Goal: Transaction & Acquisition: Purchase product/service

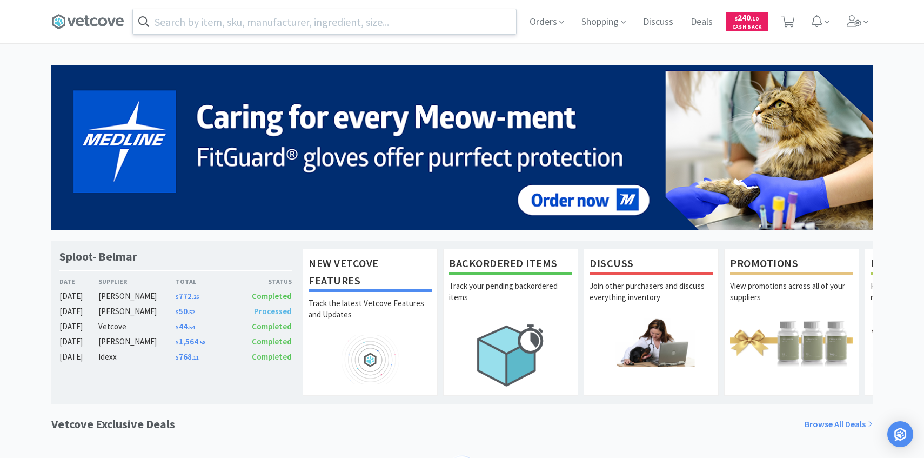
click at [318, 16] on input "text" at bounding box center [324, 21] width 383 height 25
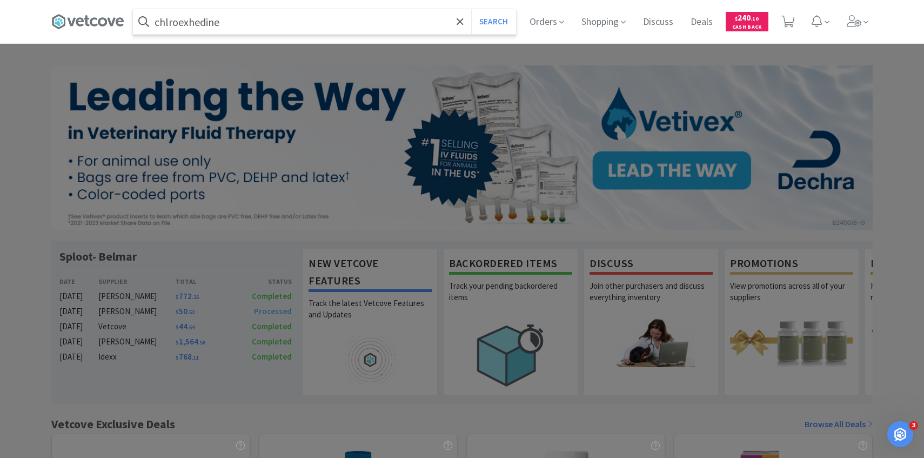
click at [471, 9] on button "Search" at bounding box center [493, 21] width 45 height 25
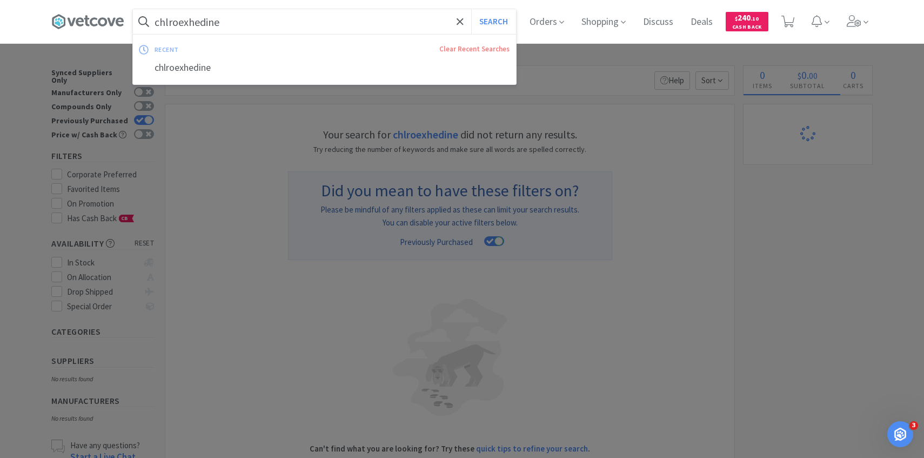
click at [297, 26] on input "chlroexhedine" at bounding box center [324, 21] width 383 height 25
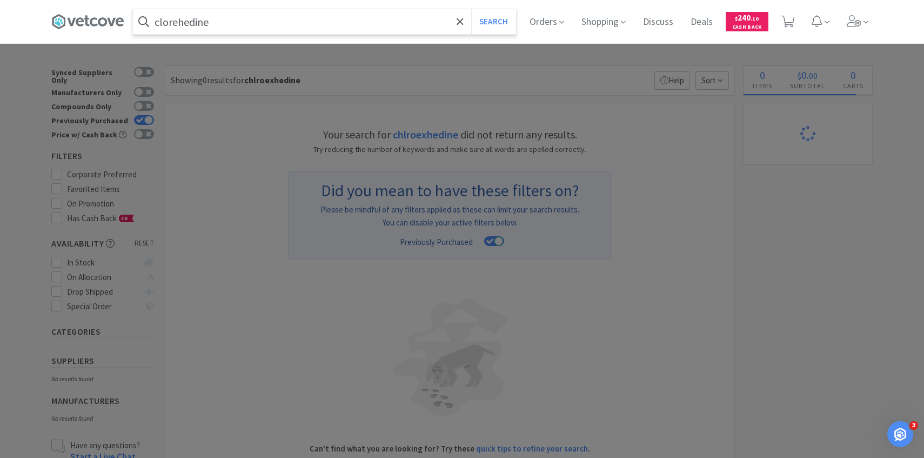
click at [471, 9] on button "Search" at bounding box center [493, 21] width 45 height 25
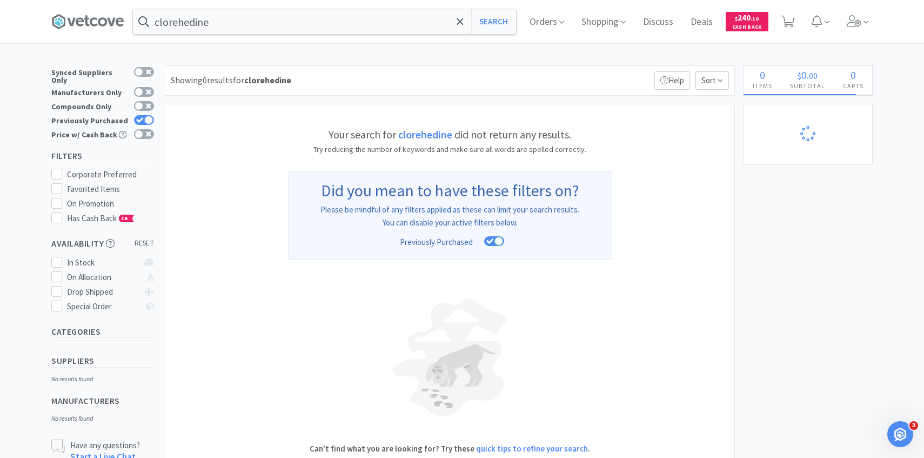
drag, startPoint x: 190, startPoint y: 22, endPoint x: 335, endPoint y: 1, distance: 146.8
click at [0, 0] on div "clorehedine Search Orders Shopping Discuss Discuss Deals Deals $ 240 . 10 Cash …" at bounding box center [462, 21] width 924 height 43
click at [309, 23] on input "clorehedine" at bounding box center [324, 21] width 383 height 25
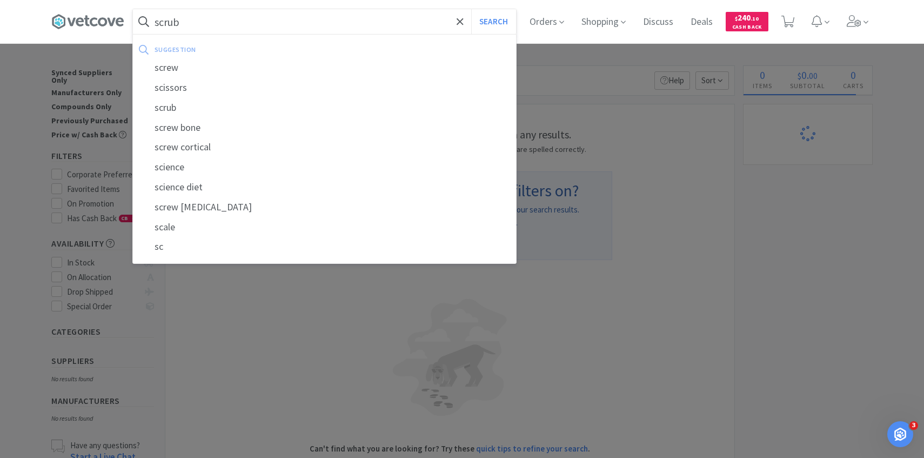
click at [471, 9] on button "Search" at bounding box center [493, 21] width 45 height 25
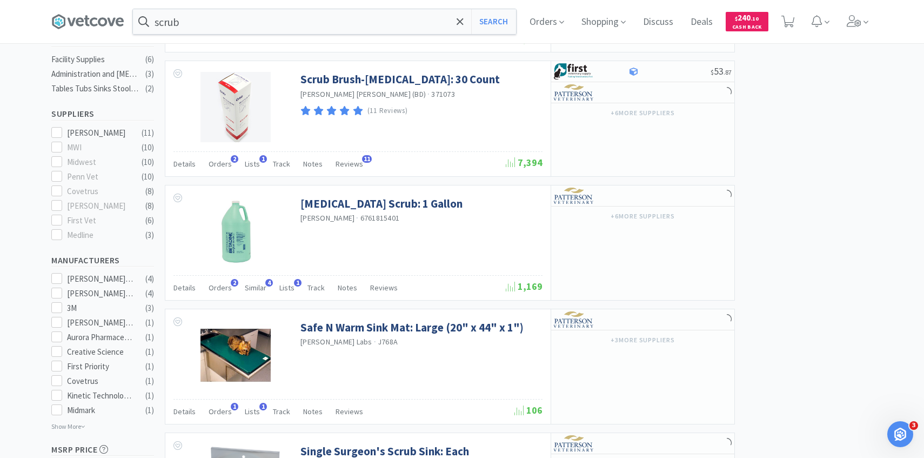
scroll to position [291, 0]
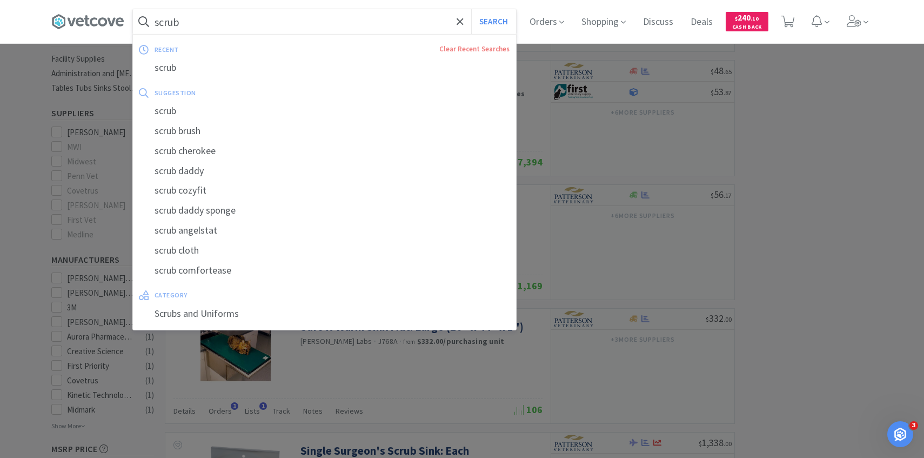
click at [362, 11] on input "scrub" at bounding box center [324, 21] width 383 height 25
type input "e"
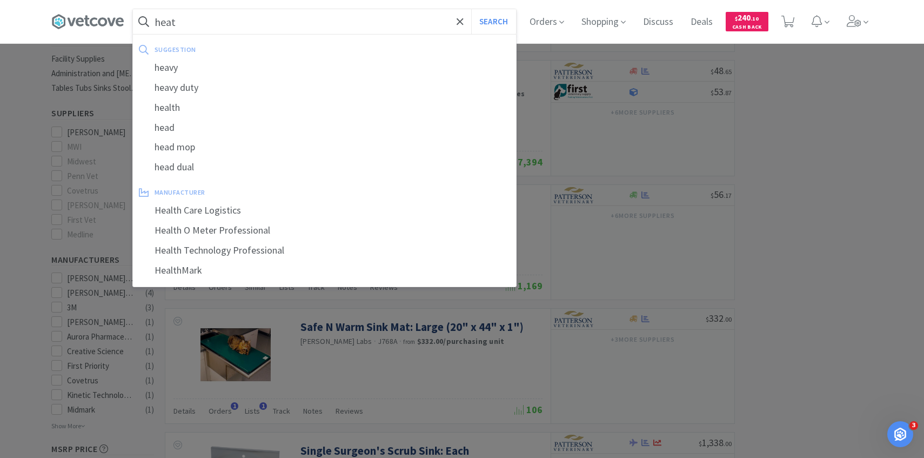
click at [471, 9] on button "Search" at bounding box center [493, 21] width 45 height 25
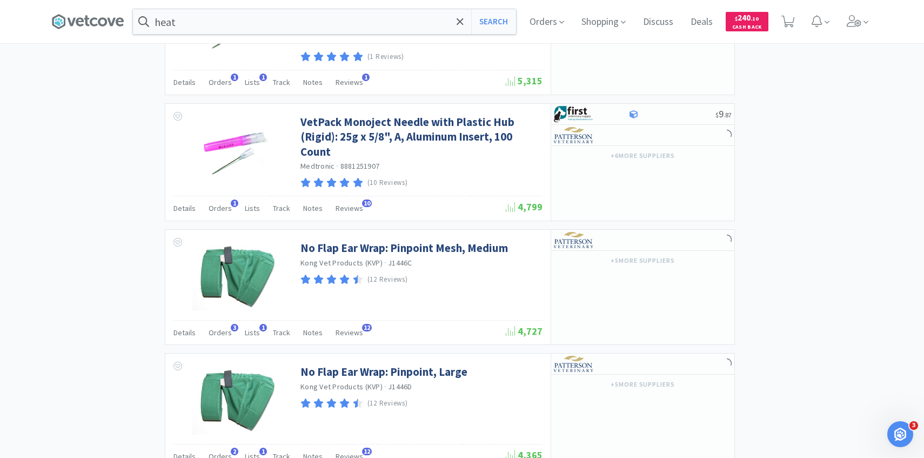
scroll to position [1611, 0]
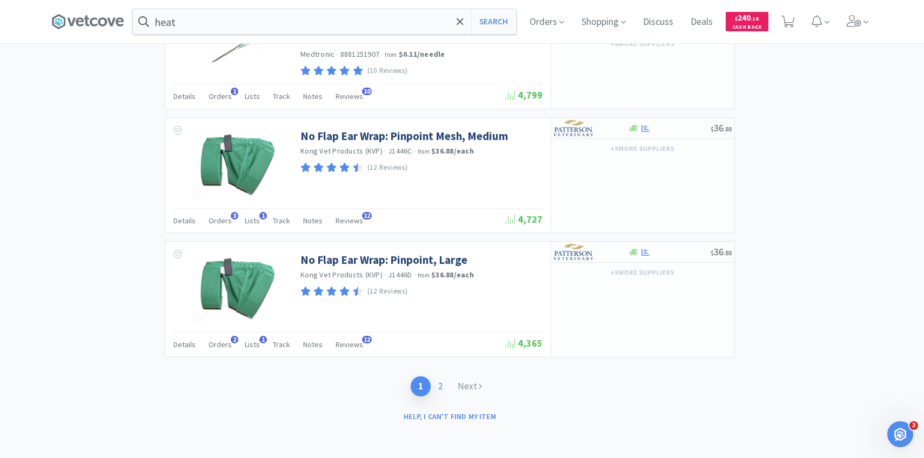
click at [441, 386] on link "2" at bounding box center [440, 386] width 19 height 20
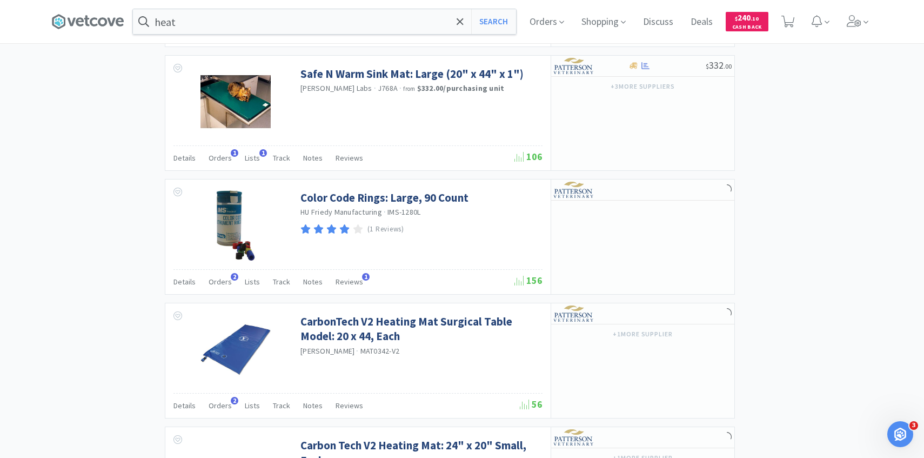
scroll to position [1402, 0]
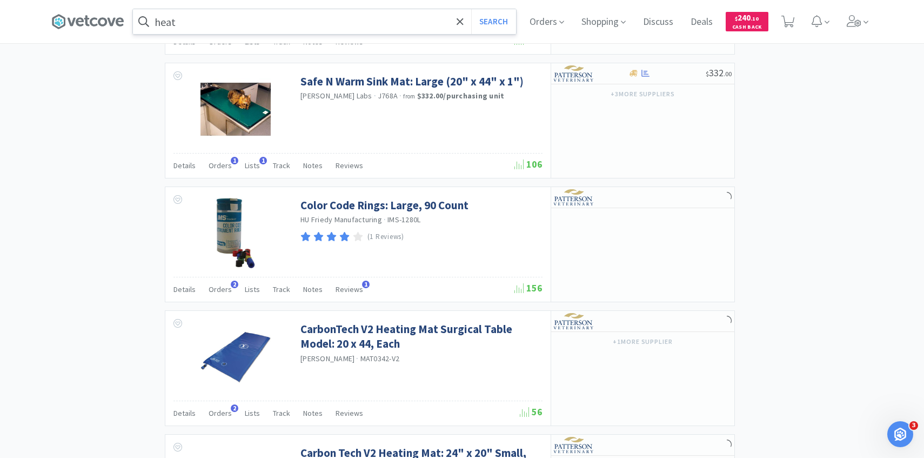
click at [205, 26] on input "heat" at bounding box center [324, 21] width 383 height 25
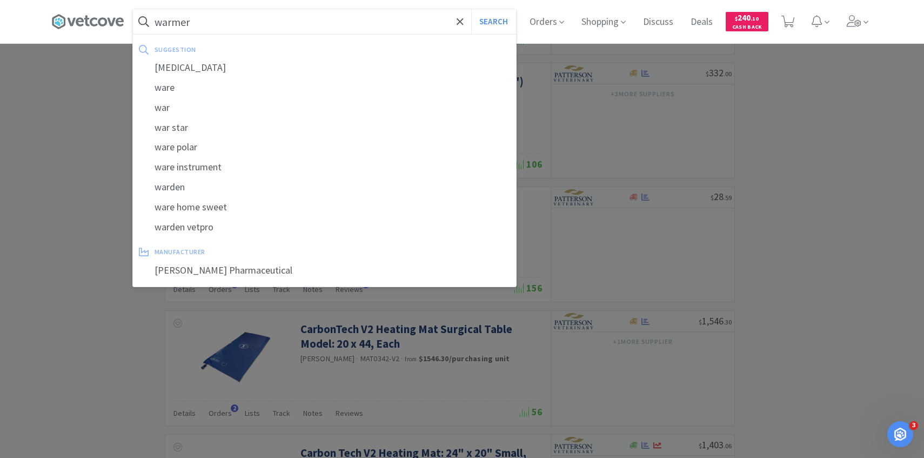
type input "warmer"
click at [471, 9] on button "Search" at bounding box center [493, 21] width 45 height 25
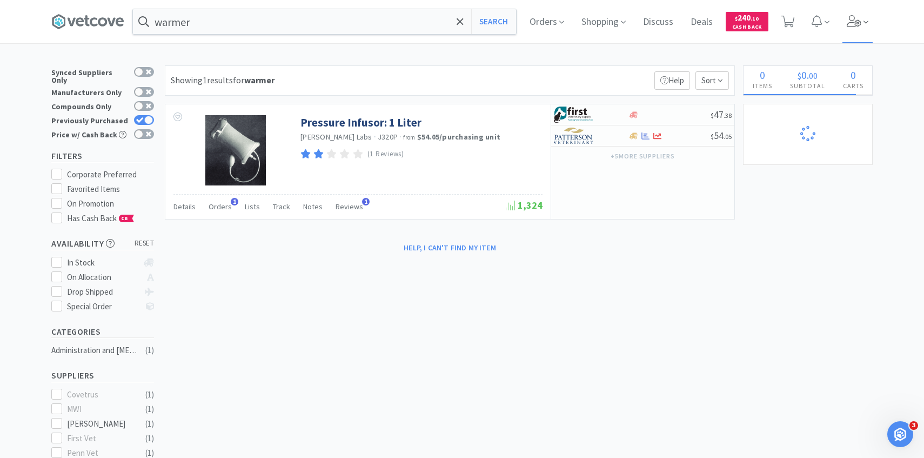
click at [857, 20] on icon at bounding box center [853, 21] width 15 height 12
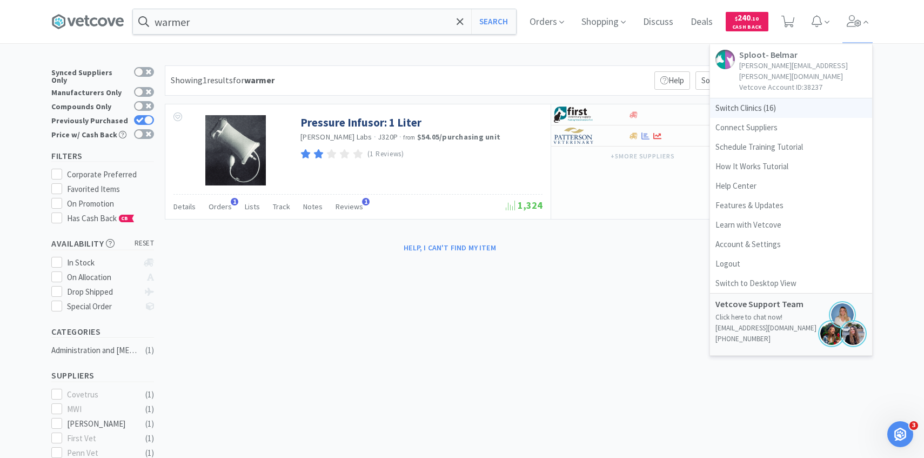
click at [796, 99] on span "Switch Clinics ( 16 )" at bounding box center [791, 107] width 162 height 19
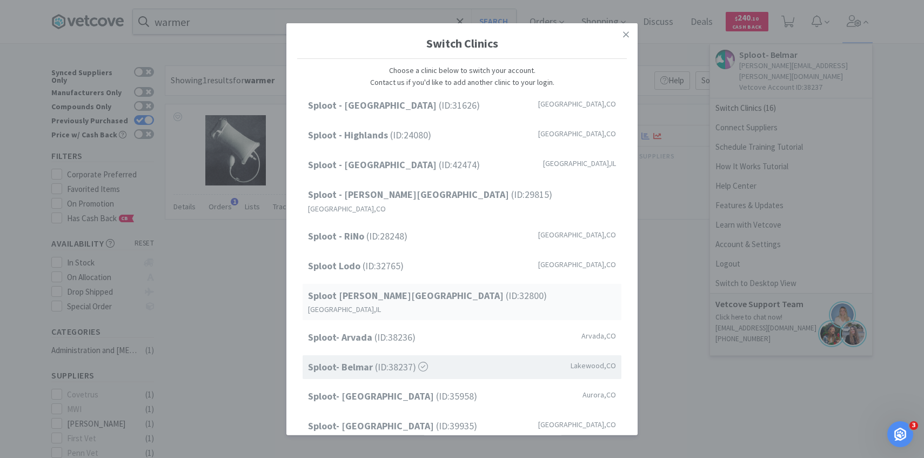
scroll to position [138, 0]
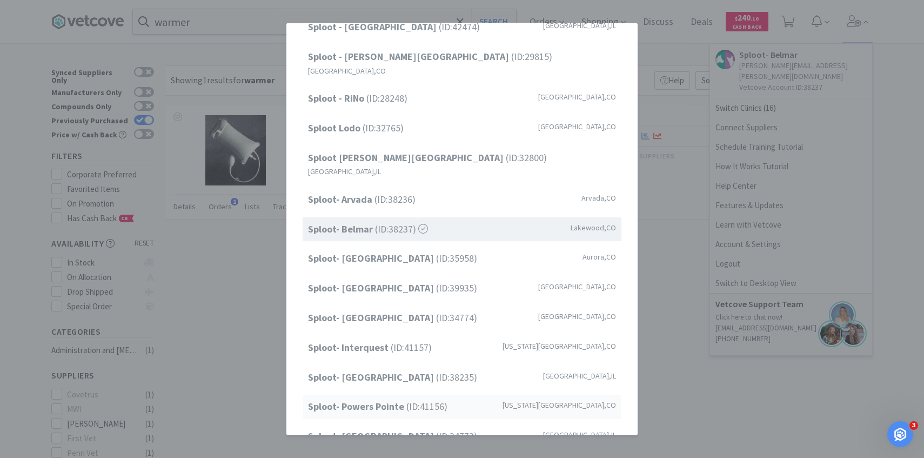
click at [429, 399] on span "Sploot- Powers Pointe (ID: 41156 )" at bounding box center [377, 407] width 139 height 16
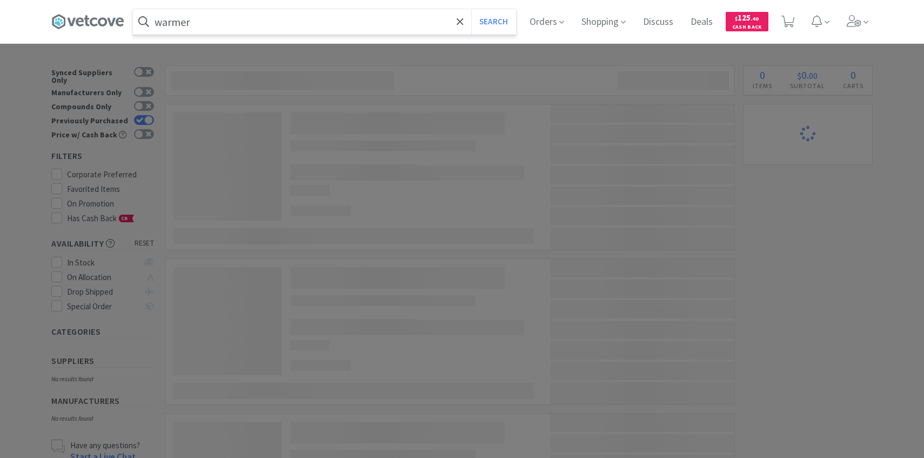
click at [210, 19] on input "warmer" at bounding box center [324, 21] width 383 height 25
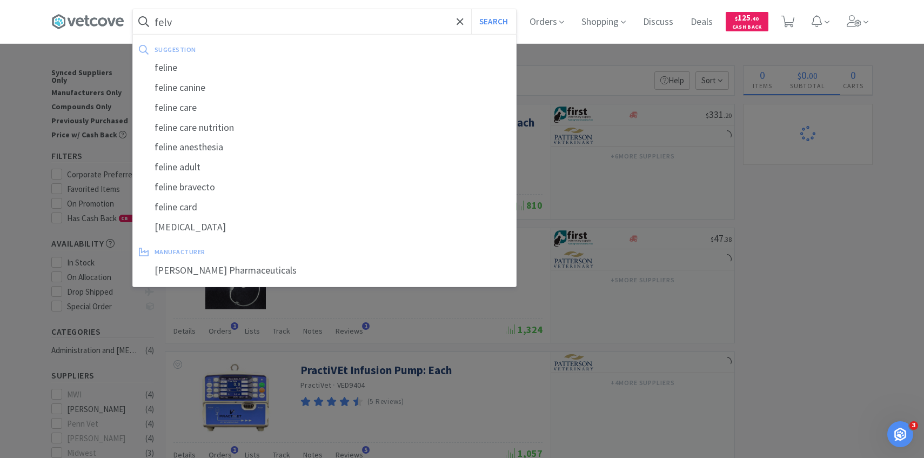
type input "felv"
click at [471, 9] on button "Search" at bounding box center [493, 21] width 45 height 25
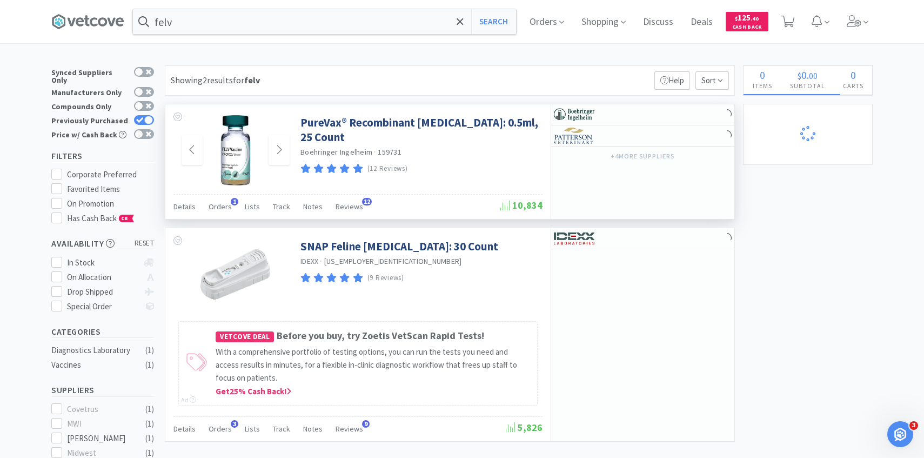
scroll to position [77, 0]
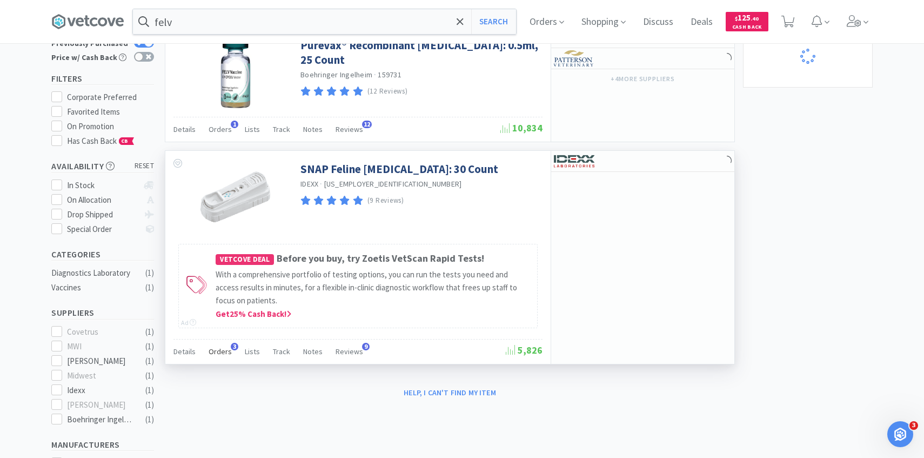
click at [212, 358] on div "Orders 3" at bounding box center [220, 352] width 23 height 21
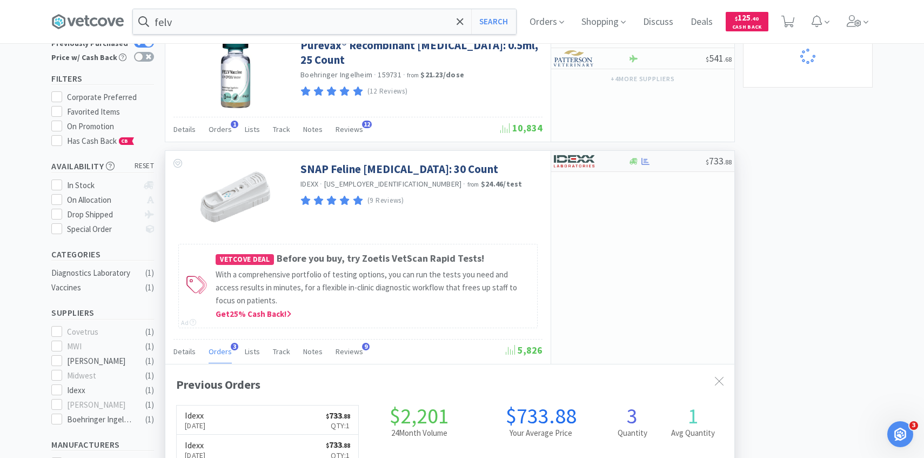
scroll to position [280, 569]
click at [569, 164] on img at bounding box center [574, 161] width 41 height 16
select select "1"
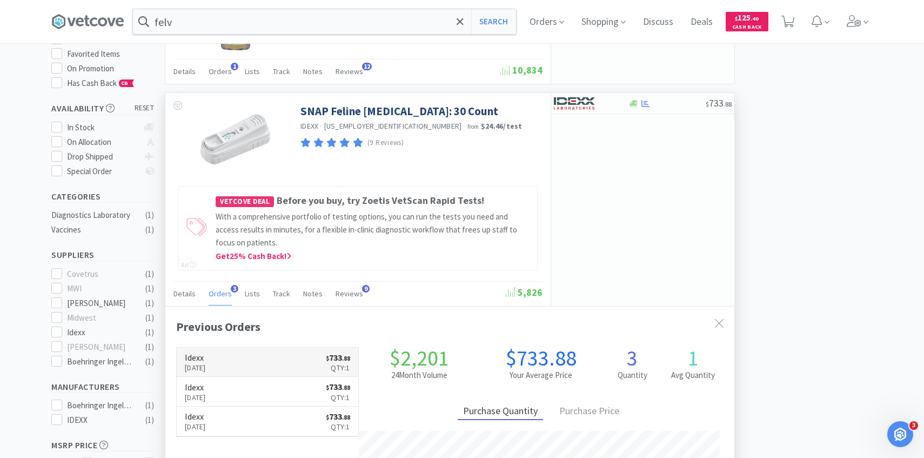
scroll to position [136, 0]
click at [240, 361] on link "Idexx Aug 18th, 2025 $ 733 . 88 Qty: 1" at bounding box center [268, 361] width 182 height 30
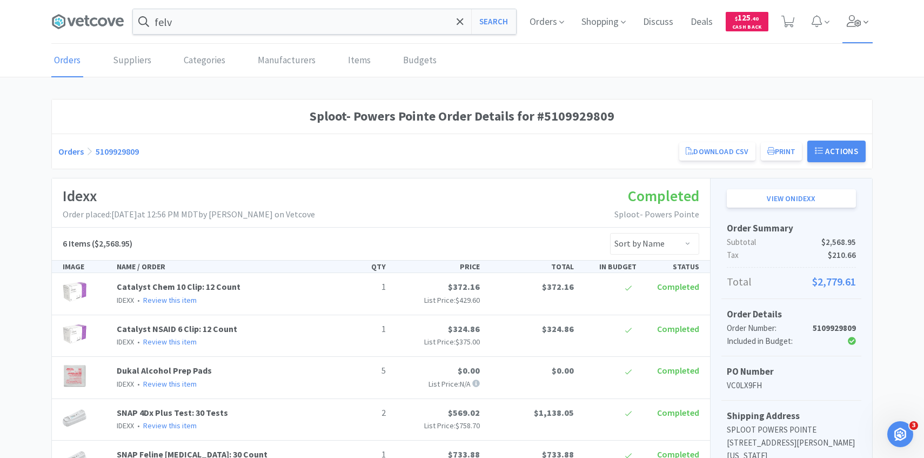
click at [862, 24] on span at bounding box center [857, 21] width 31 height 43
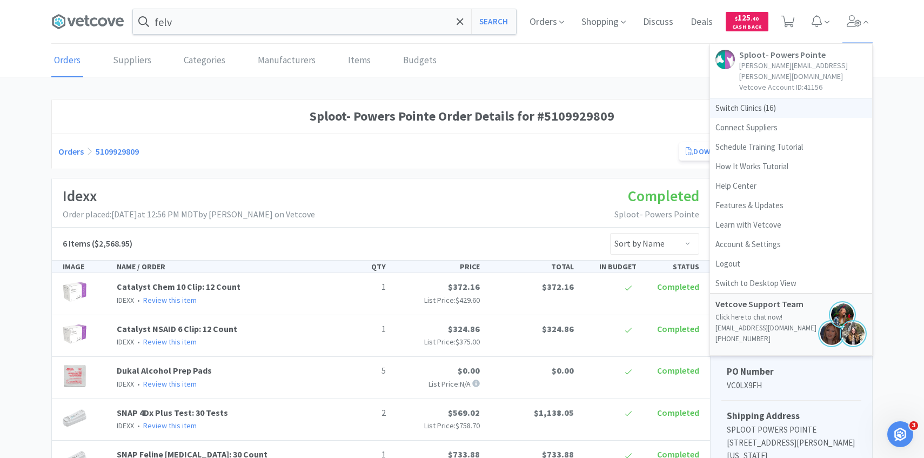
click at [776, 98] on span "Switch Clinics ( 16 )" at bounding box center [791, 107] width 162 height 19
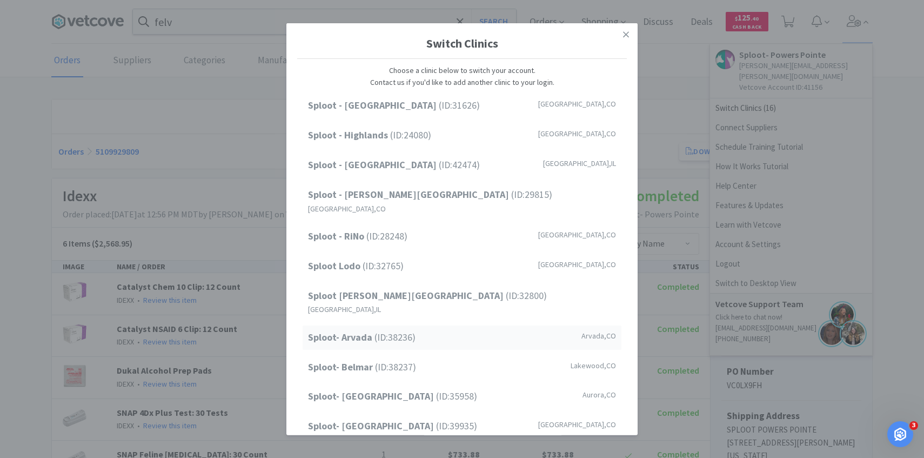
click at [390, 330] on span "Sploot- Arvada (ID: 38236 )" at bounding box center [361, 338] width 107 height 16
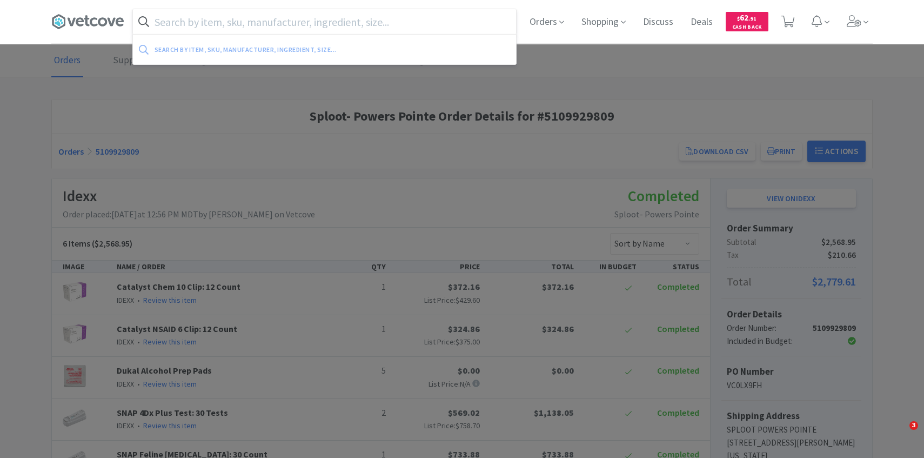
click at [317, 28] on input "text" at bounding box center [324, 21] width 383 height 25
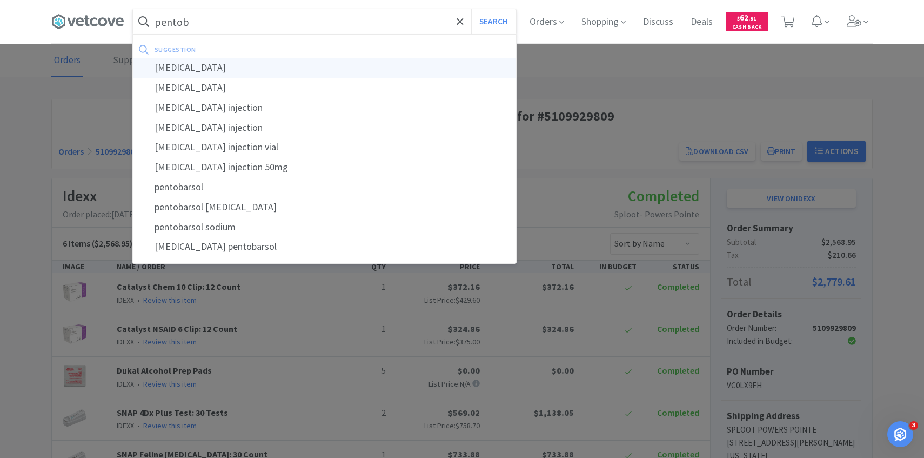
click at [307, 62] on div "pentobarbital" at bounding box center [324, 68] width 383 height 20
type input "pentobarbital"
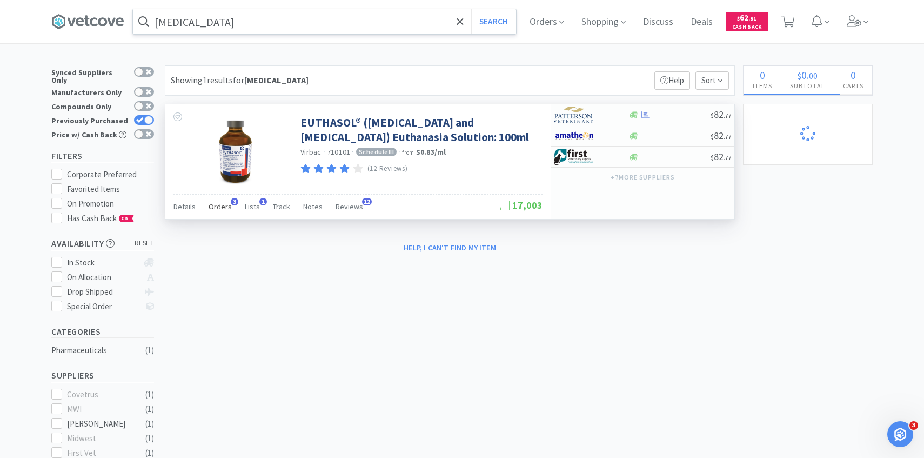
click at [222, 201] on div "Orders 3" at bounding box center [220, 208] width 23 height 21
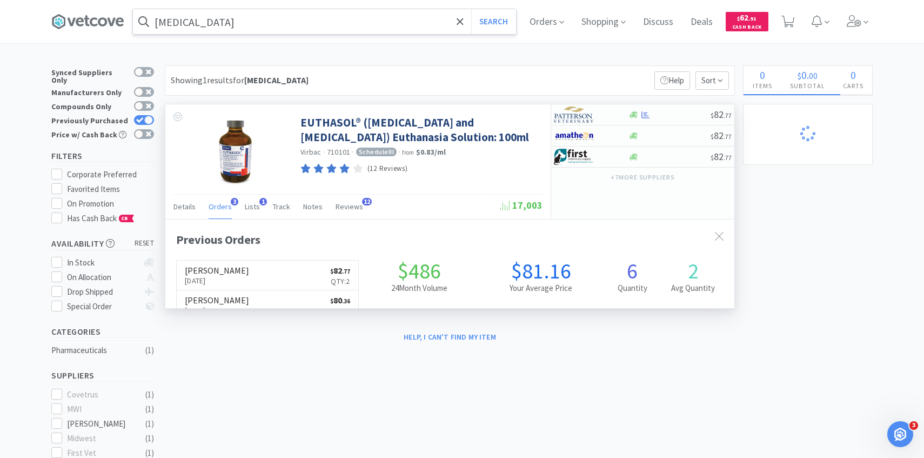
scroll to position [280, 569]
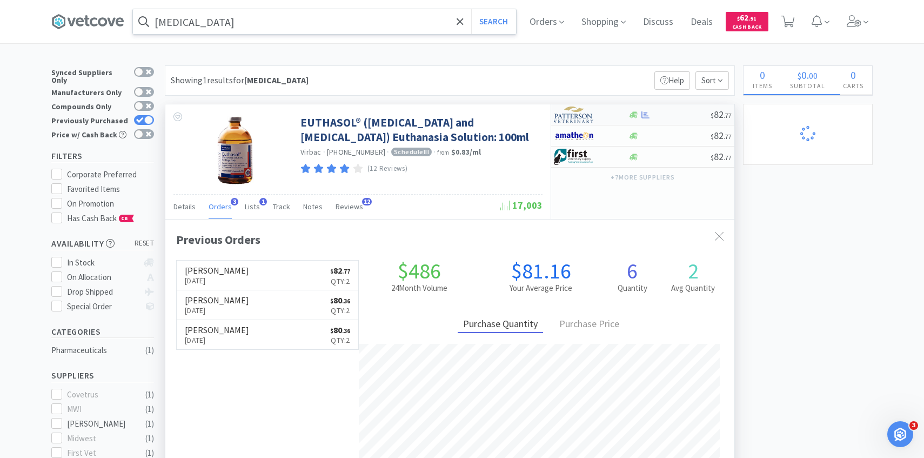
click at [573, 115] on img at bounding box center [574, 114] width 41 height 16
select select "1"
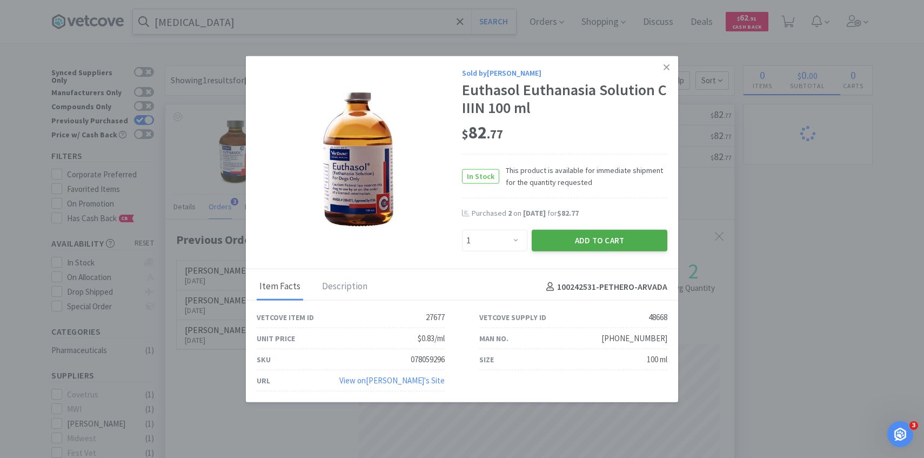
click at [563, 242] on button "Add to Cart" at bounding box center [600, 241] width 136 height 22
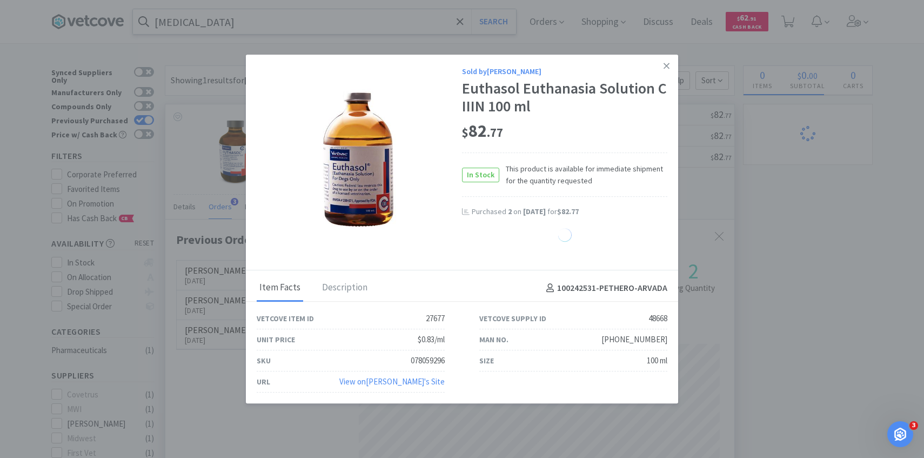
select select "1"
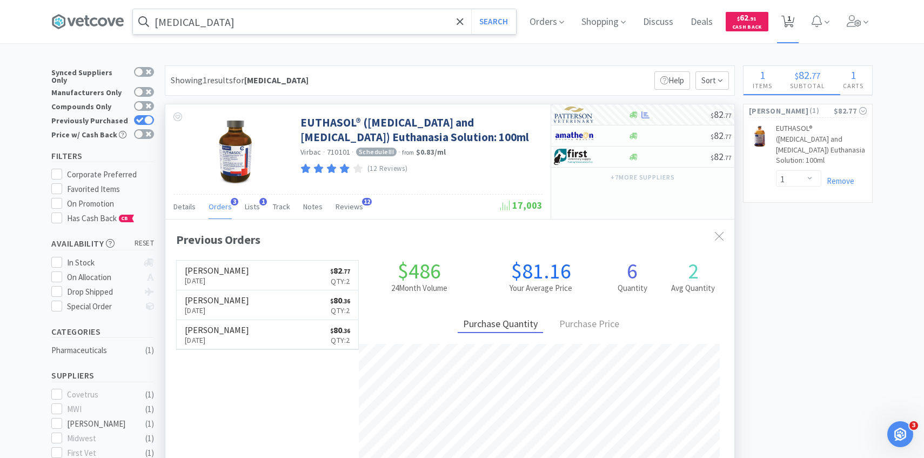
click at [778, 22] on span "1" at bounding box center [788, 21] width 22 height 43
select select "1"
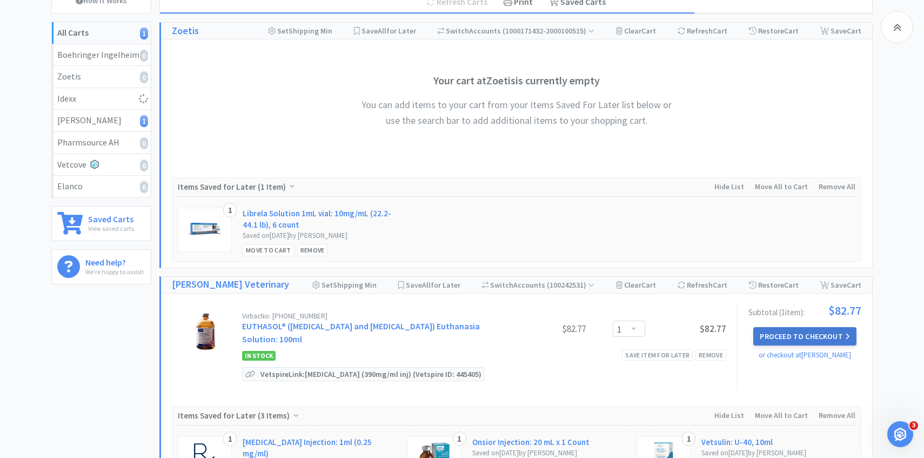
click at [770, 329] on button "Proceed to Checkout" at bounding box center [804, 336] width 103 height 18
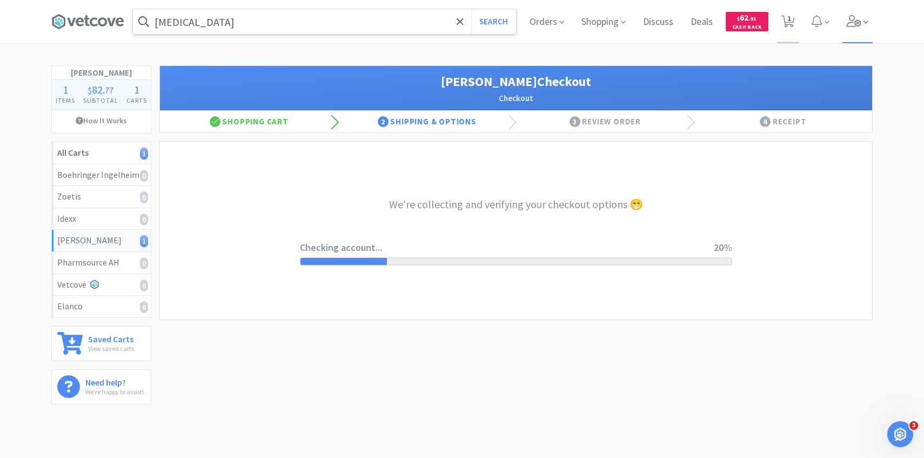
click at [850, 39] on span at bounding box center [857, 21] width 31 height 43
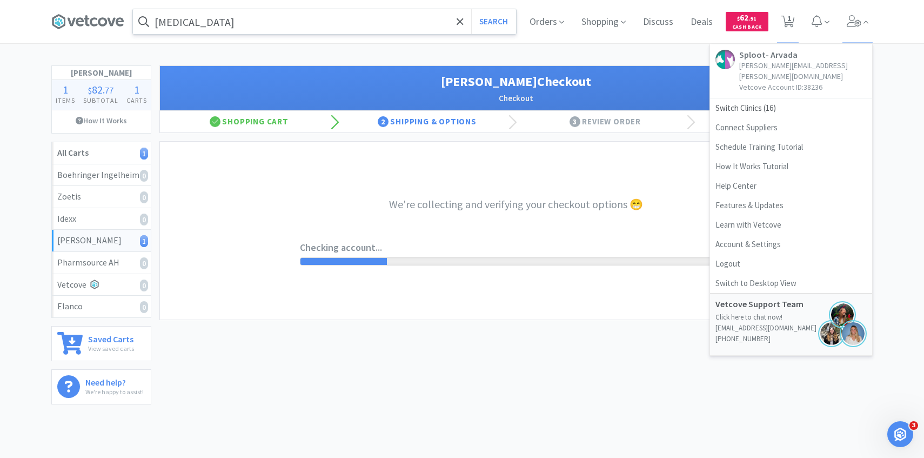
click at [380, 65] on div "Patterson Checkout Checkout Shopping Cart 2 Shipping & Options 3 Review Order 4…" at bounding box center [515, 99] width 713 height 68
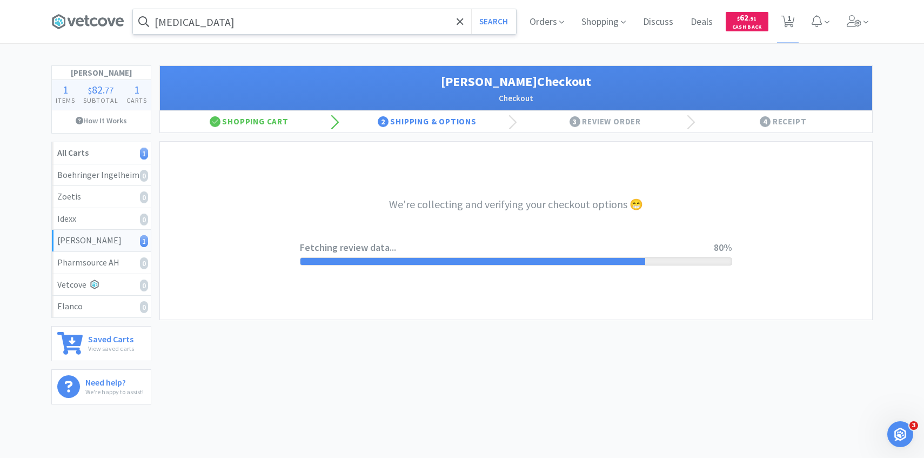
select select "1"
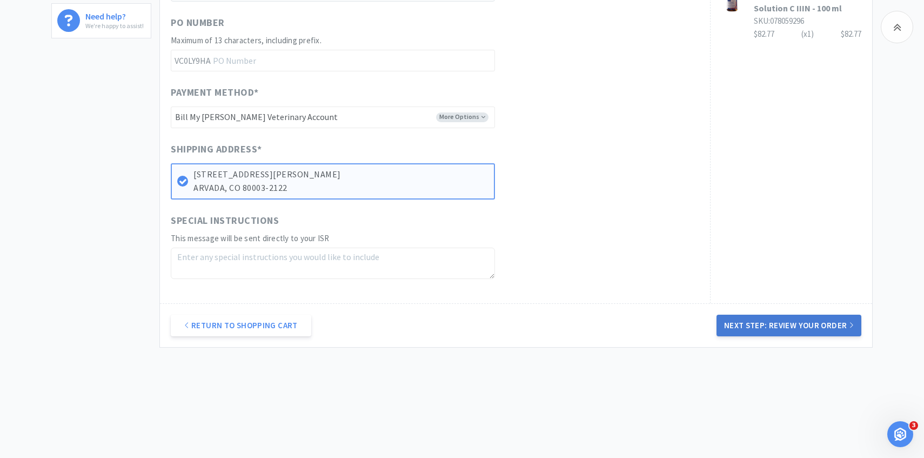
click at [760, 331] on button "Next Step: Review Your Order" at bounding box center [788, 325] width 145 height 22
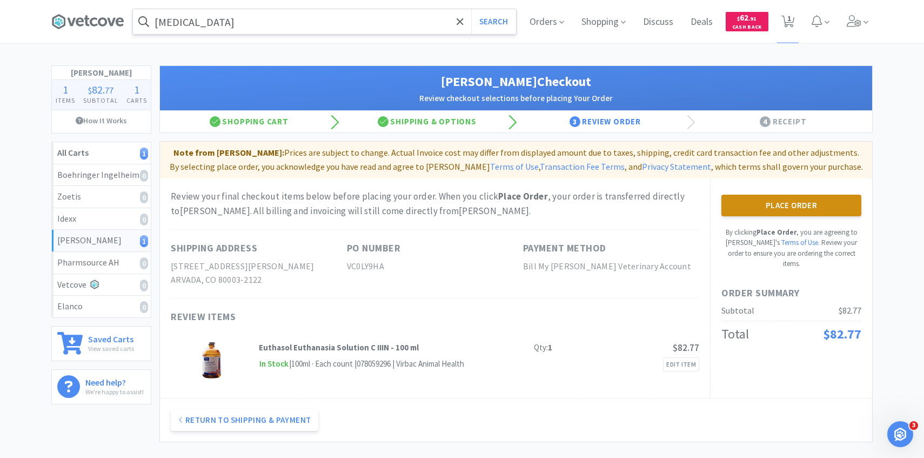
click at [751, 212] on button "Place Order" at bounding box center [791, 205] width 140 height 22
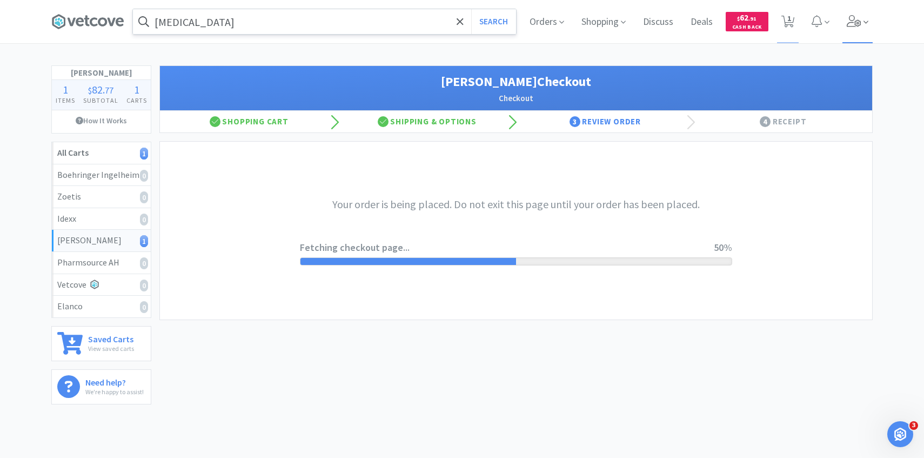
click at [857, 25] on icon at bounding box center [853, 21] width 15 height 12
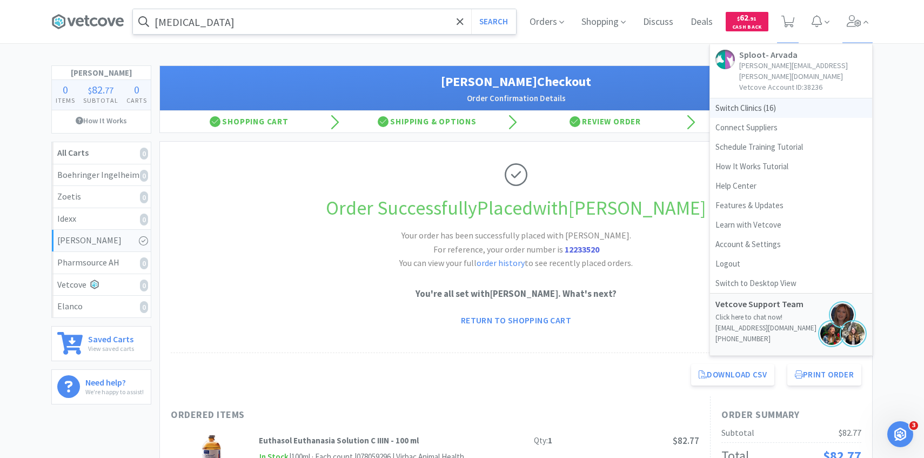
click at [737, 104] on span "Switch Clinics ( 16 )" at bounding box center [791, 107] width 162 height 19
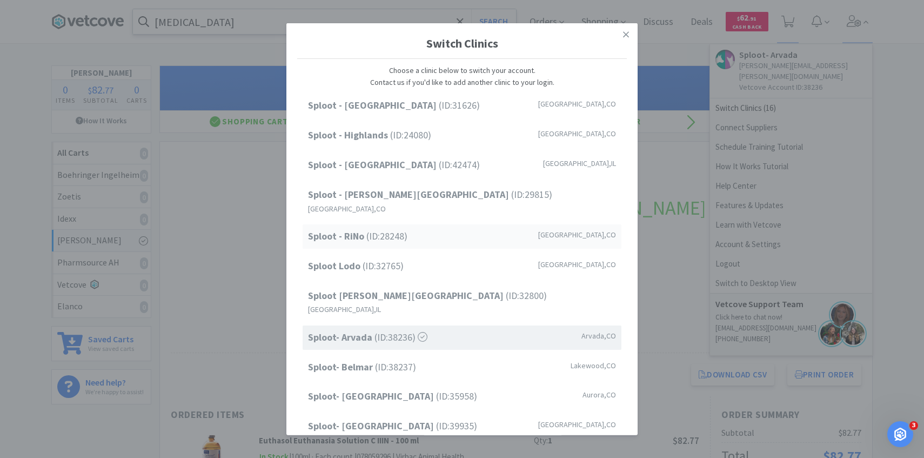
click at [418, 224] on div "Sploot - RiNo (ID: 28248 ) Denver , CO" at bounding box center [462, 236] width 319 height 24
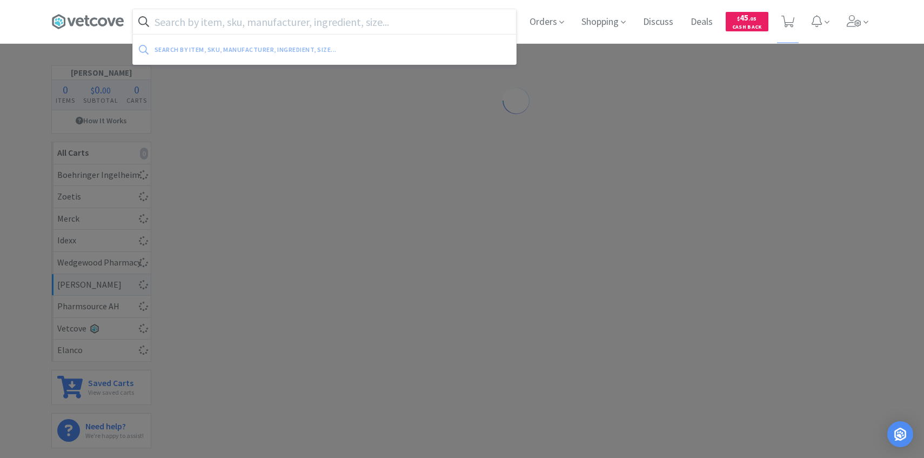
click at [257, 22] on input "text" at bounding box center [324, 21] width 383 height 25
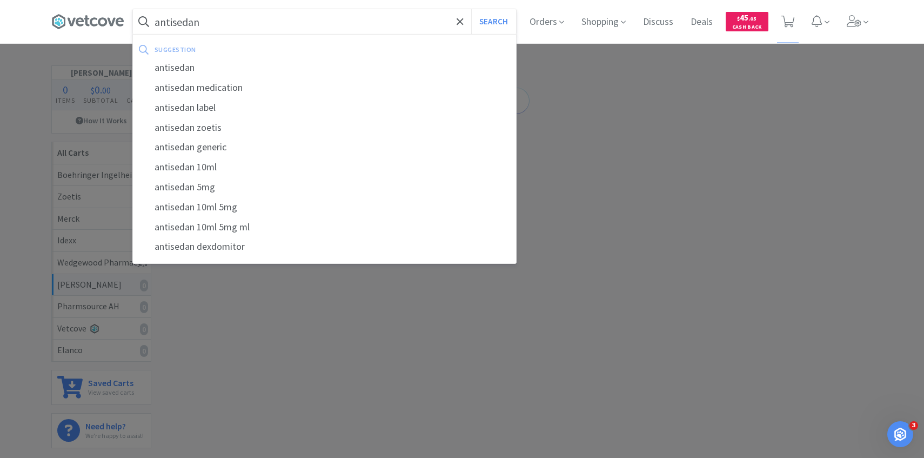
type input "antisedan"
click at [471, 9] on button "Search" at bounding box center [493, 21] width 45 height 25
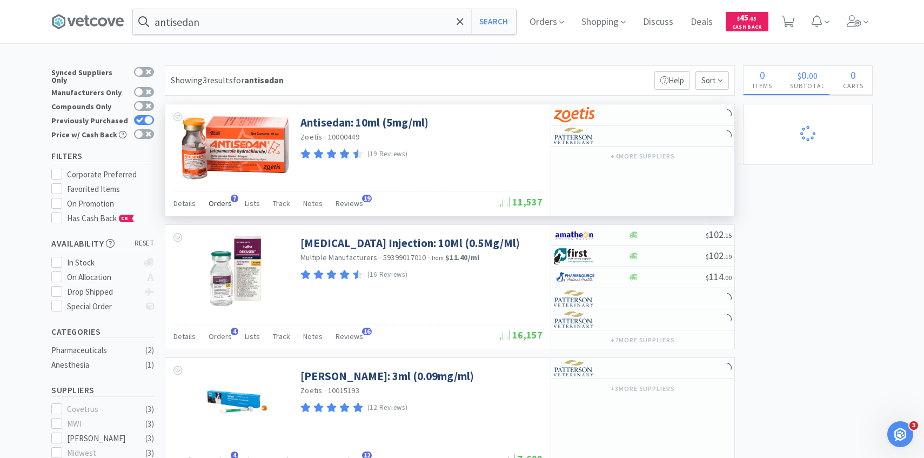
click at [215, 204] on span "Orders" at bounding box center [220, 203] width 23 height 10
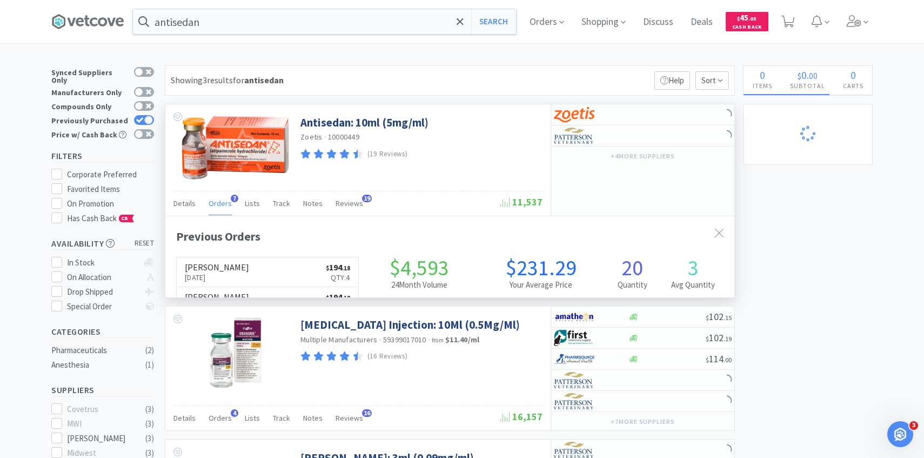
scroll to position [280, 569]
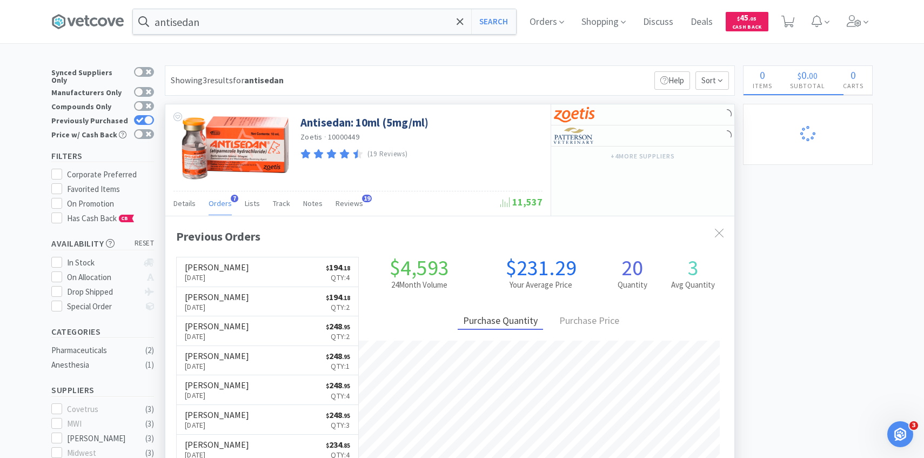
click at [213, 202] on span "Orders" at bounding box center [220, 203] width 23 height 10
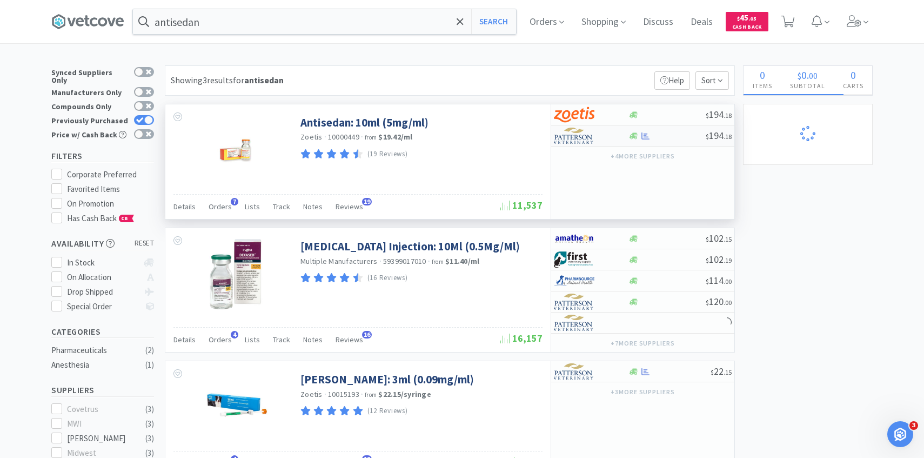
click at [595, 132] on div at bounding box center [583, 135] width 59 height 18
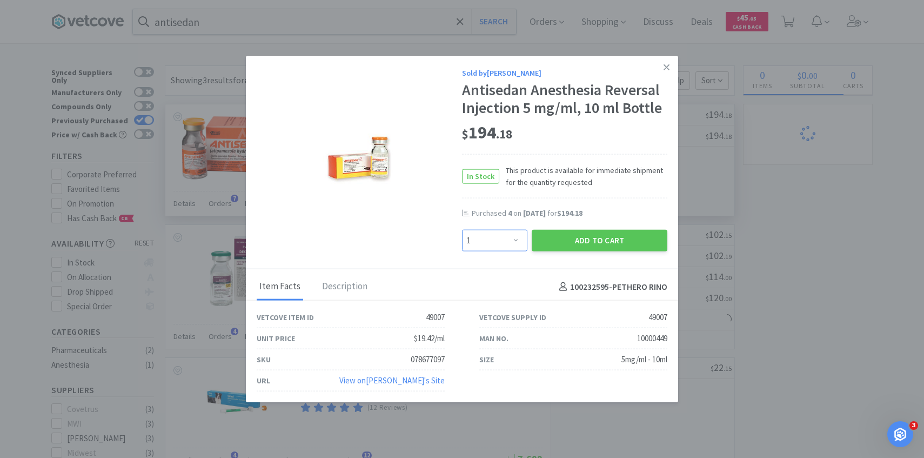
click at [486, 242] on select "Enter Quantity 1 2 3 4 5 6 7 8 9 10 11 12 13 14 15 16 17 18 19 20 Enter Quantity" at bounding box center [494, 241] width 65 height 22
select select "5"
click at [462, 230] on select "Enter Quantity 1 2 3 4 5 6 7 8 9 10 11 12 13 14 15 16 17 18 19 20 Enter Quantity" at bounding box center [494, 241] width 65 height 22
click at [571, 230] on button "Add to Cart" at bounding box center [600, 241] width 136 height 22
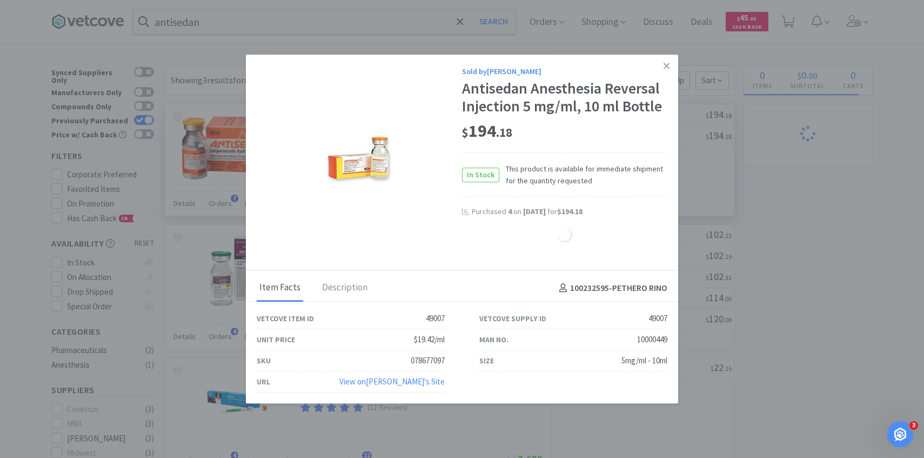
select select "5"
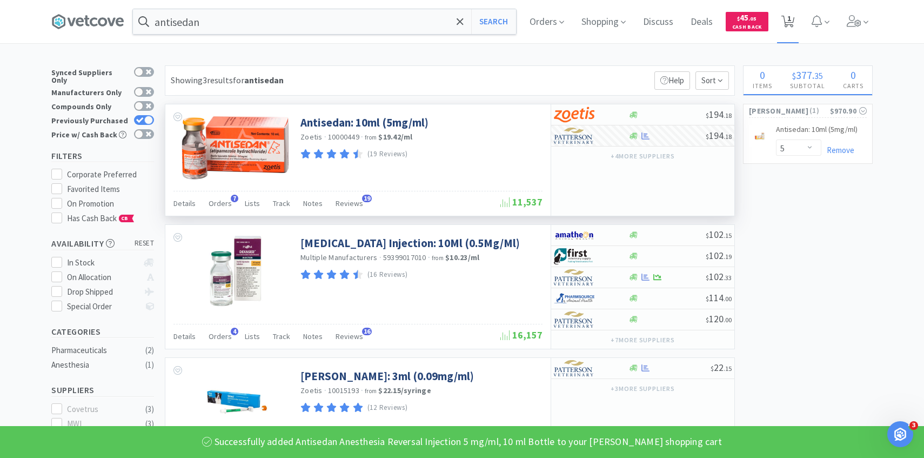
click at [794, 29] on span "1" at bounding box center [788, 21] width 22 height 43
select select "5"
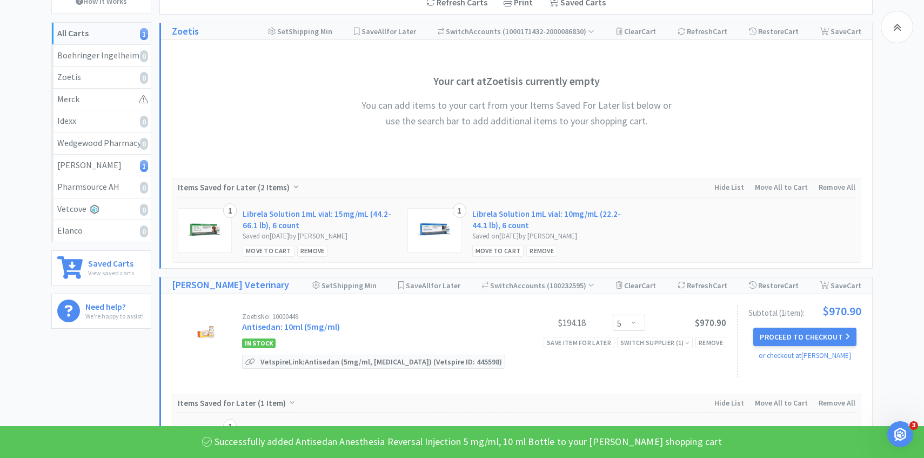
scroll to position [238, 0]
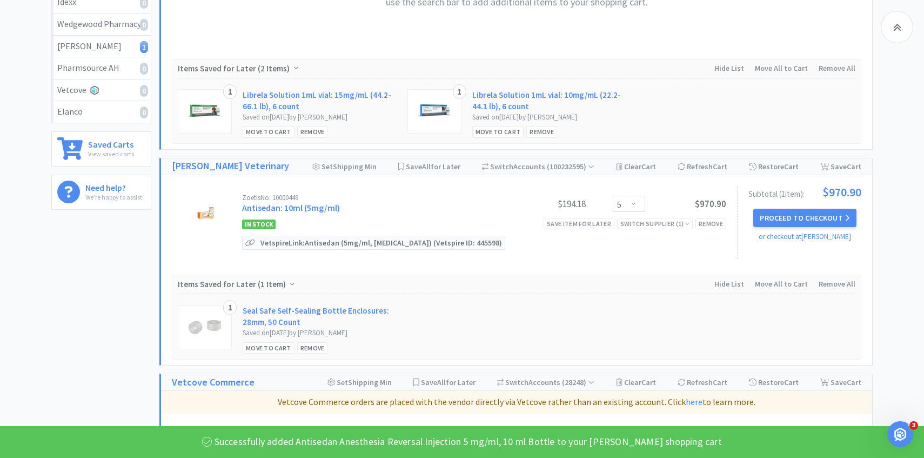
click at [772, 229] on div "Proceed to Checkout or checkout at Patterson" at bounding box center [804, 226] width 113 height 34
click at [772, 218] on button "Proceed to Checkout" at bounding box center [804, 218] width 103 height 18
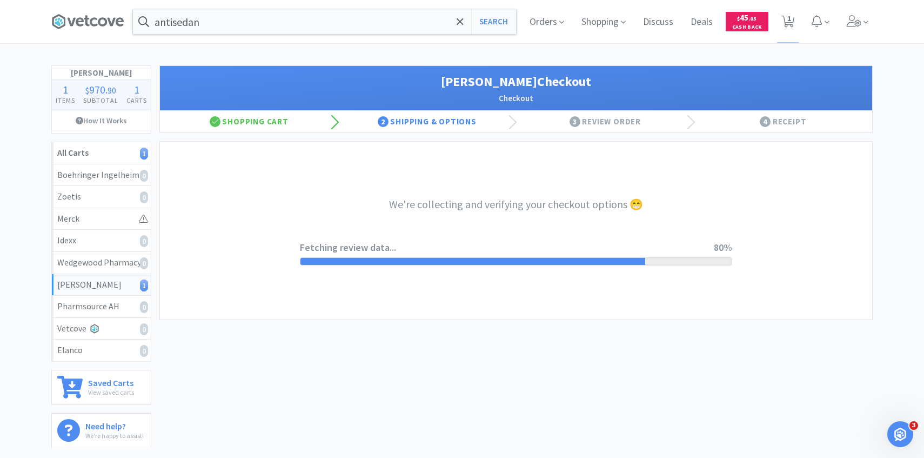
select select "1"
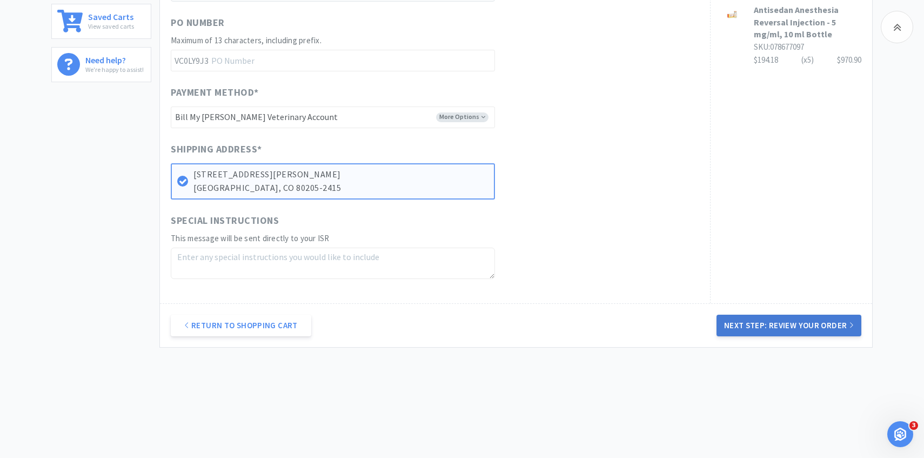
click at [728, 314] on button "Next Step: Review Your Order" at bounding box center [788, 325] width 145 height 22
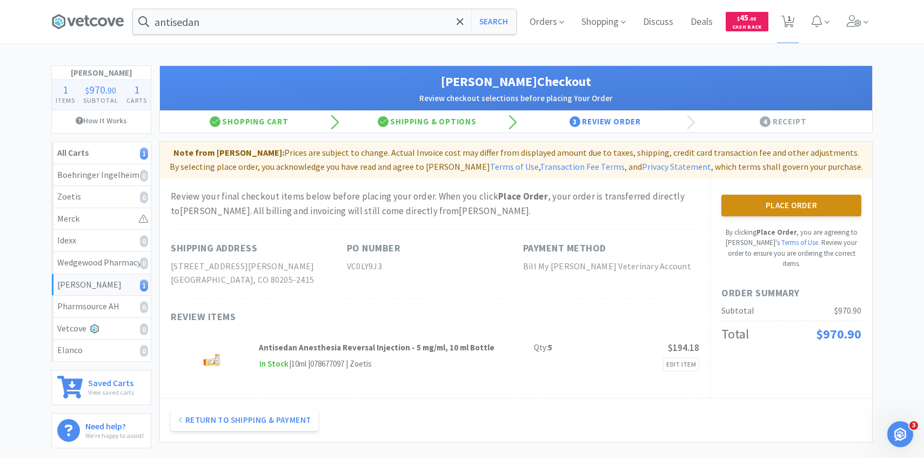
click at [763, 203] on button "Place Order" at bounding box center [791, 205] width 140 height 22
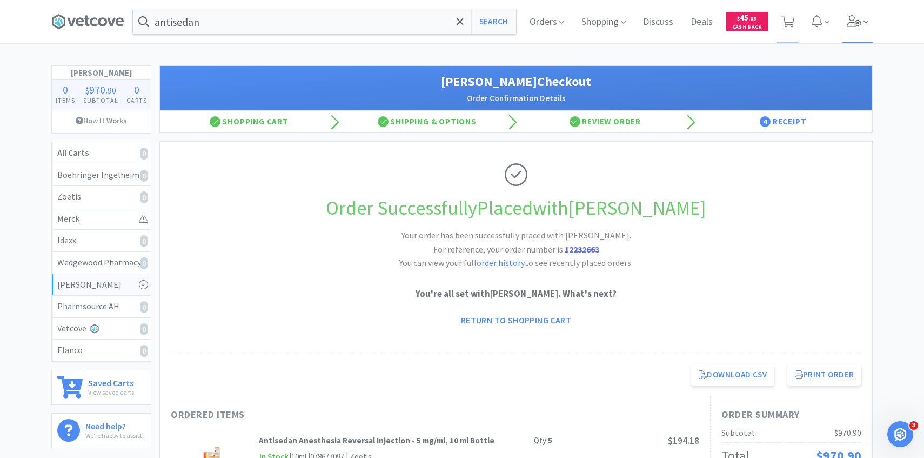
click at [854, 16] on icon at bounding box center [853, 21] width 15 height 12
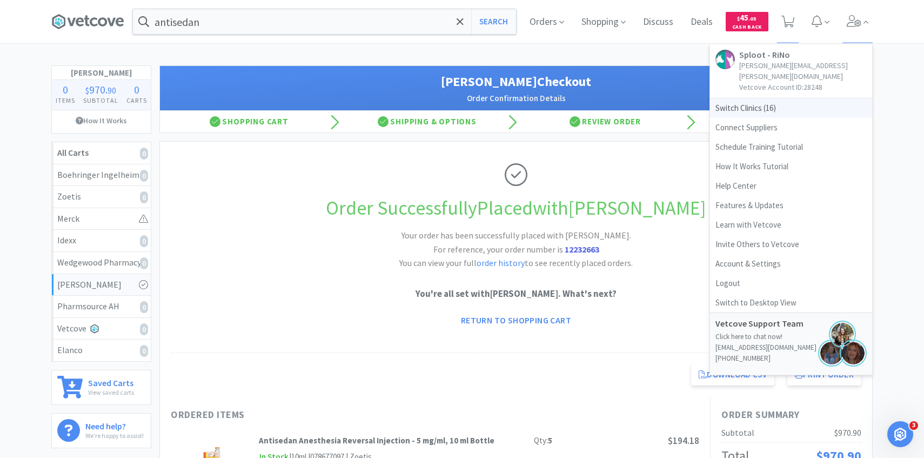
click at [783, 98] on span "Switch Clinics ( 16 )" at bounding box center [791, 107] width 162 height 19
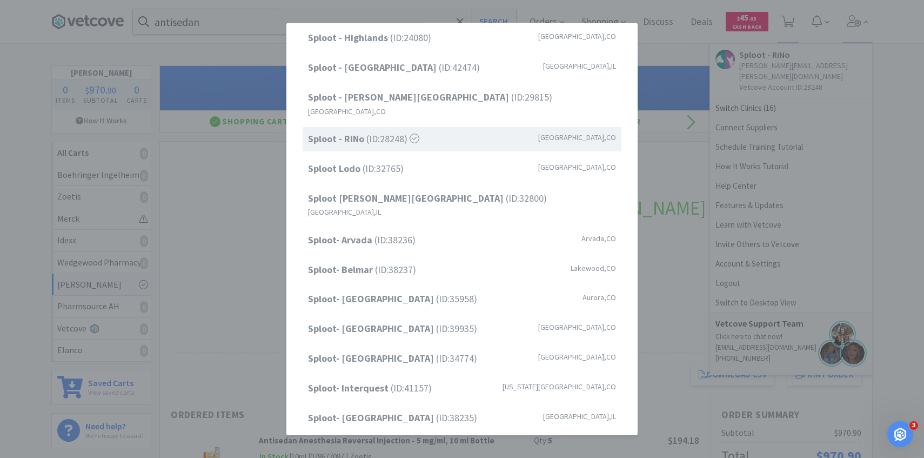
scroll to position [138, 0]
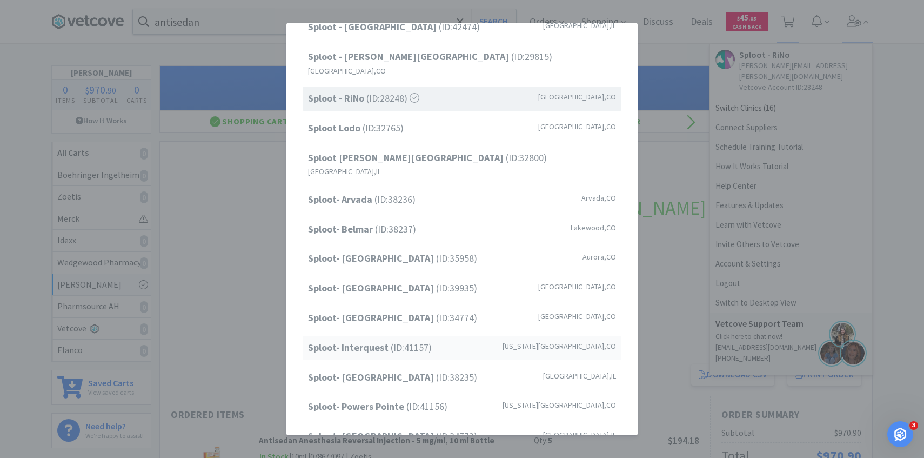
click at [404, 340] on span "Sploot- Interquest (ID: 41157 )" at bounding box center [370, 348] width 124 height 16
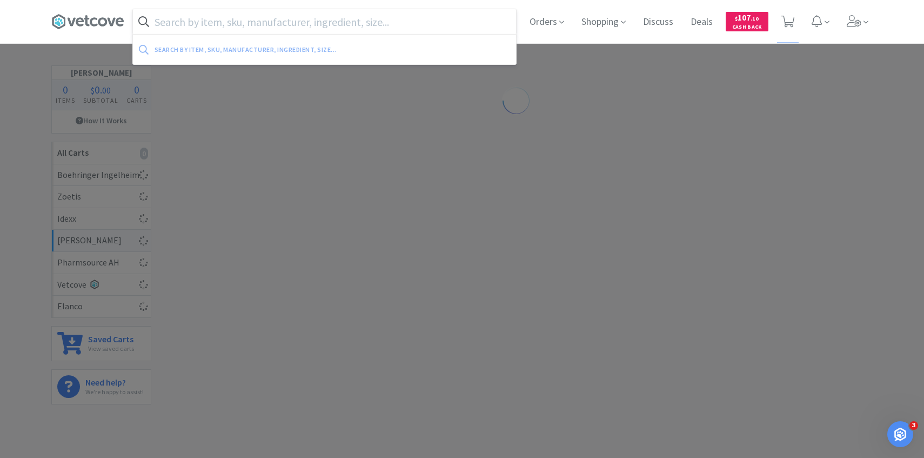
click at [296, 16] on input "text" at bounding box center [324, 21] width 383 height 25
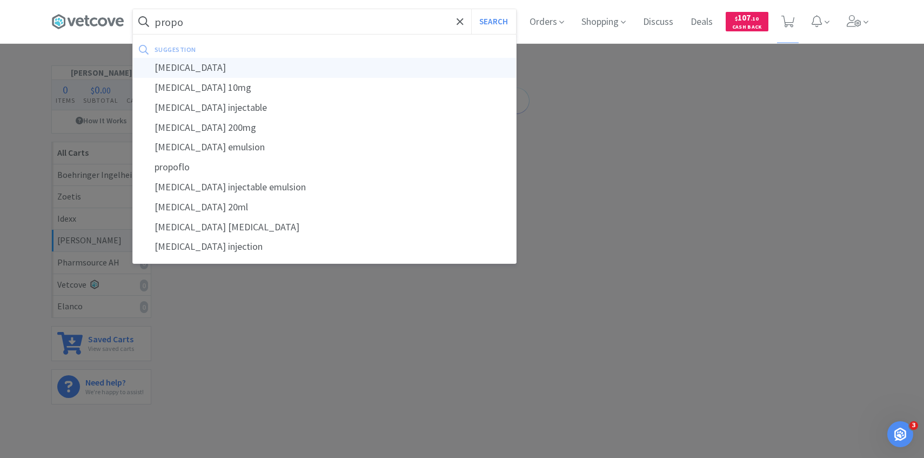
click at [300, 67] on div "[MEDICAL_DATA]" at bounding box center [324, 68] width 383 height 20
type input "[MEDICAL_DATA]"
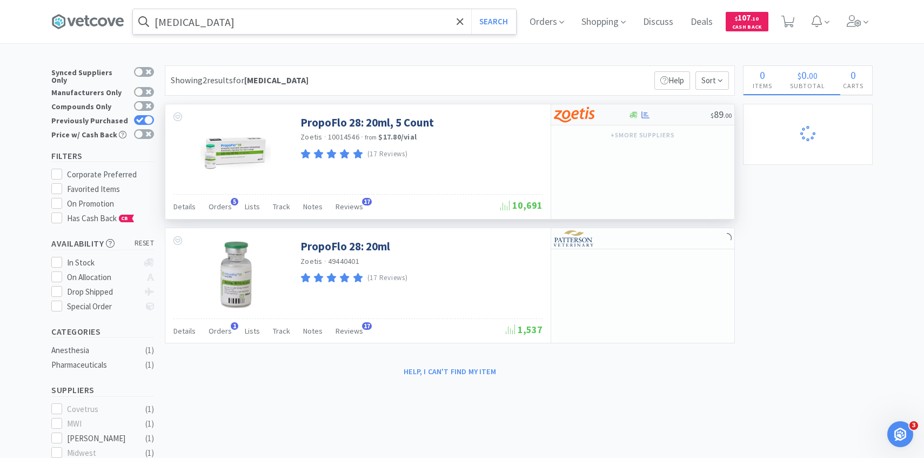
click at [579, 110] on img at bounding box center [574, 114] width 41 height 16
select select "5"
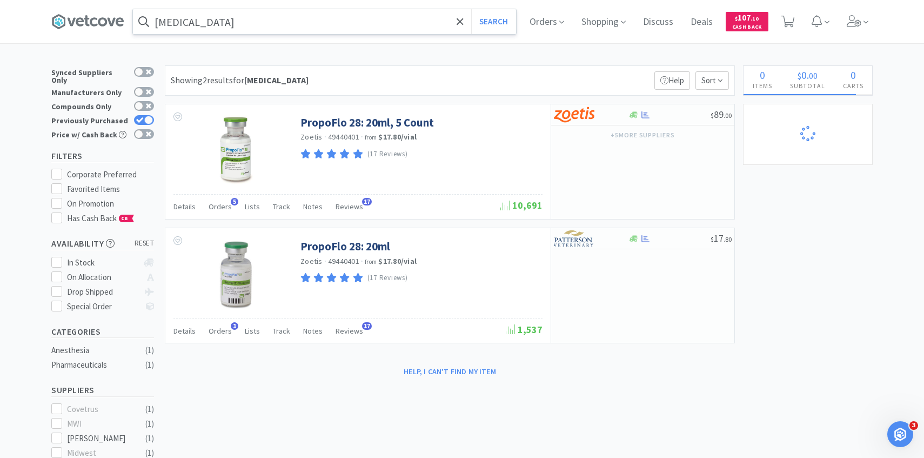
click at [320, 25] on input "[MEDICAL_DATA]" at bounding box center [324, 21] width 383 height 25
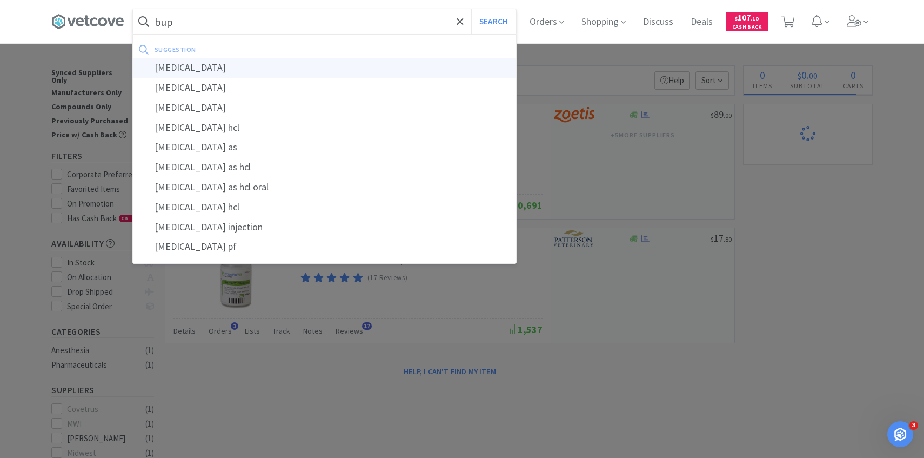
click at [316, 61] on div "[MEDICAL_DATA]" at bounding box center [324, 68] width 383 height 20
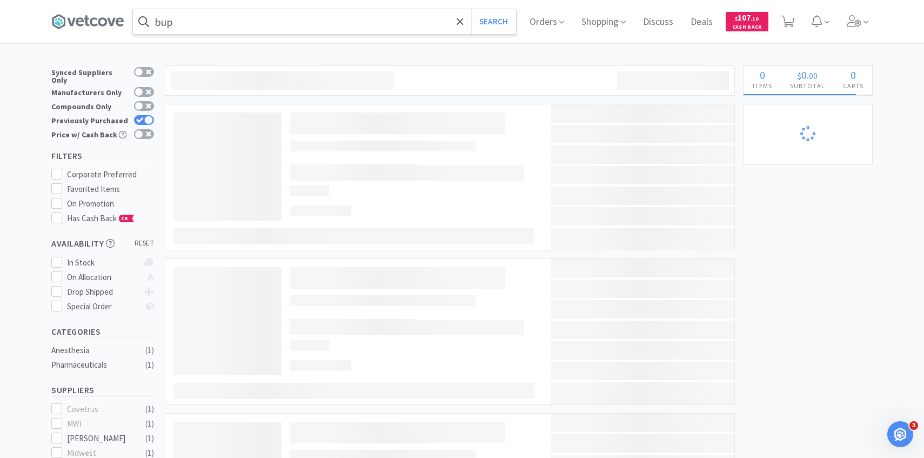
type input "[MEDICAL_DATA]"
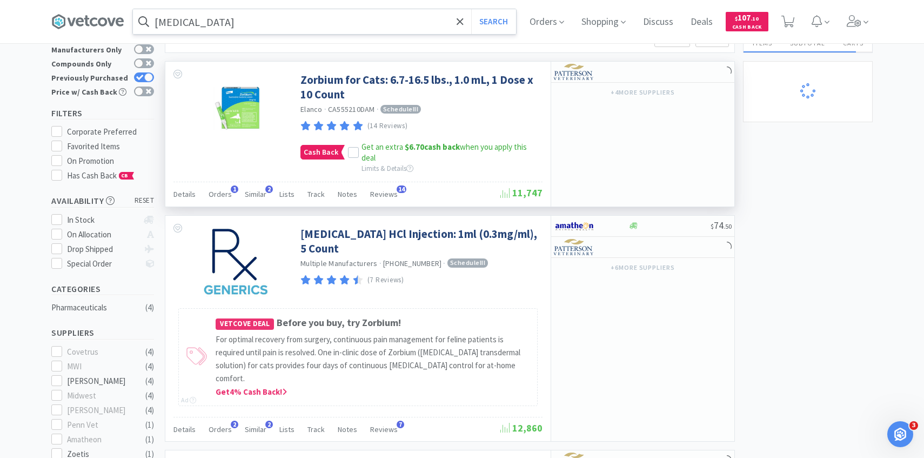
scroll to position [43, 0]
